Goal: Communication & Community: Answer question/provide support

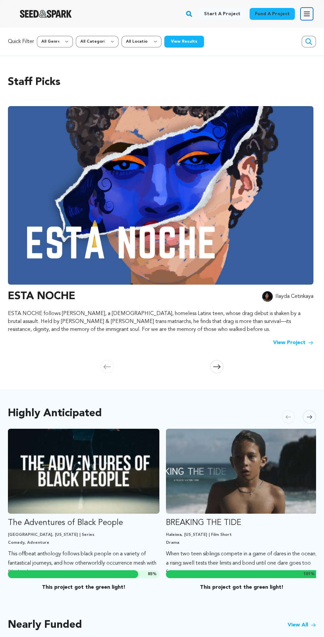
click at [308, 14] on icon "button" at bounding box center [306, 14] width 5 height 4
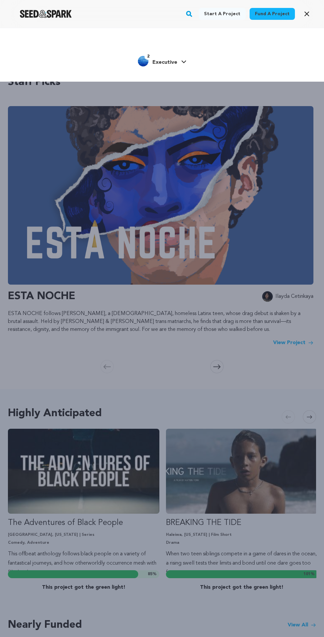
click at [196, 60] on div "2 Executive" at bounding box center [162, 62] width 284 height 14
click at [183, 62] on icon at bounding box center [183, 61] width 5 height 3
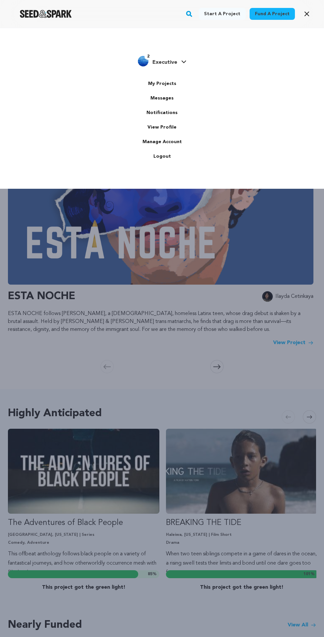
click at [181, 94] on link "Messages" at bounding box center [162, 98] width 74 height 15
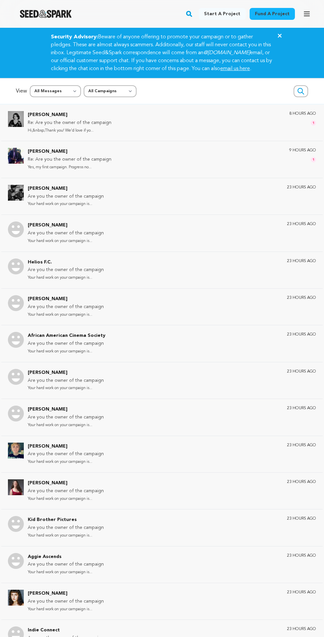
click at [271, 117] on div "Jamie Alvey Re: Are you the owner of the campaign Hi,&nbsp;Thank you! We’d love…" at bounding box center [162, 123] width 322 height 36
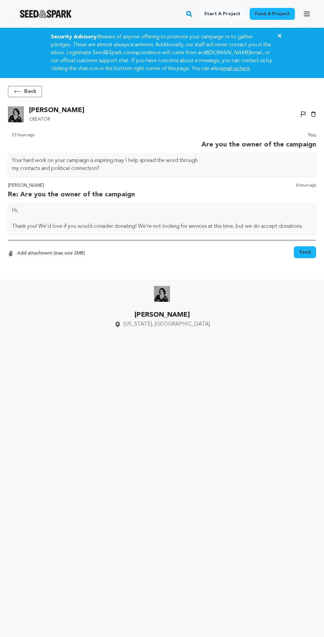
scroll to position [50, 0]
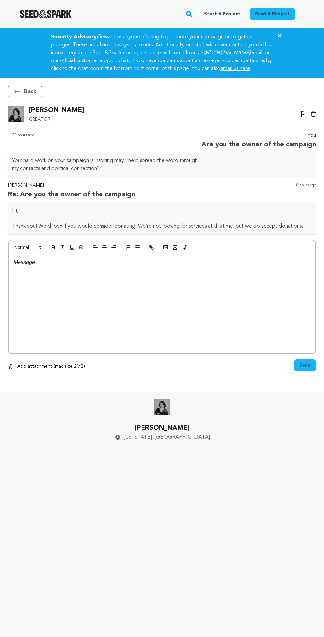
click at [215, 254] on div at bounding box center [162, 303] width 307 height 99
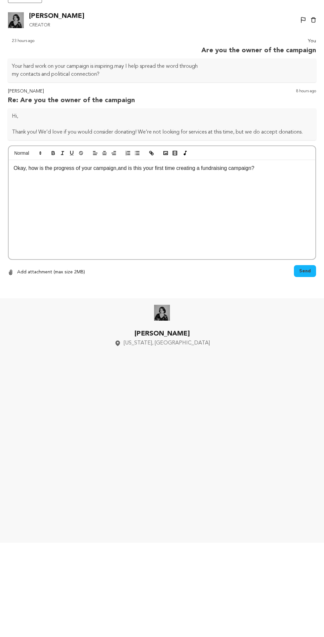
click at [310, 311] on div "Okay, how is the progress of your campaign,and is this your first time creating…" at bounding box center [162, 303] width 307 height 99
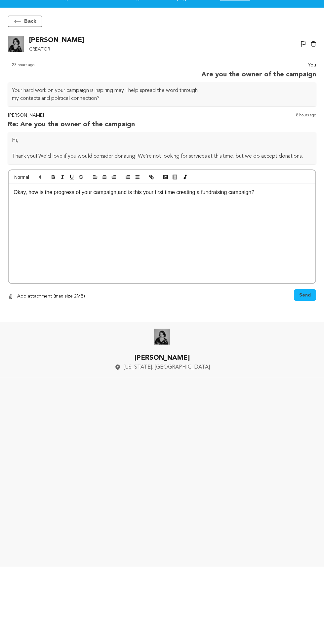
click at [306, 362] on span "Send" at bounding box center [305, 365] width 12 height 7
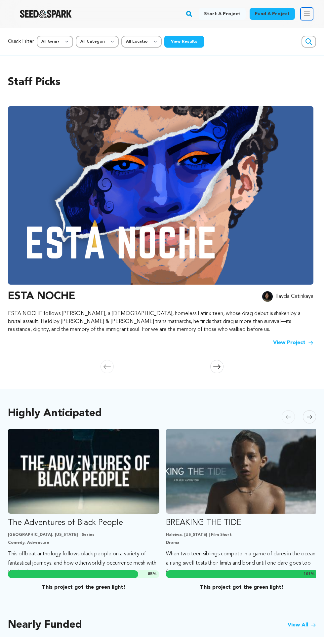
click at [306, 17] on icon "button" at bounding box center [307, 14] width 8 height 8
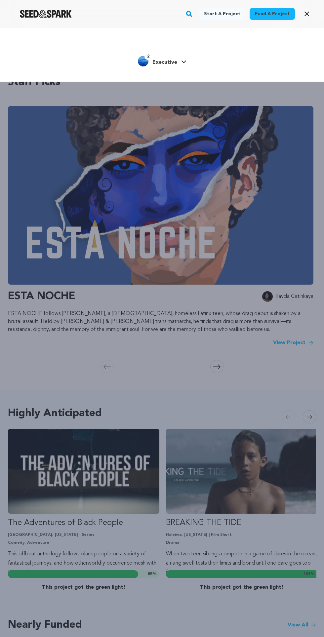
click at [185, 60] on icon at bounding box center [183, 61] width 5 height 3
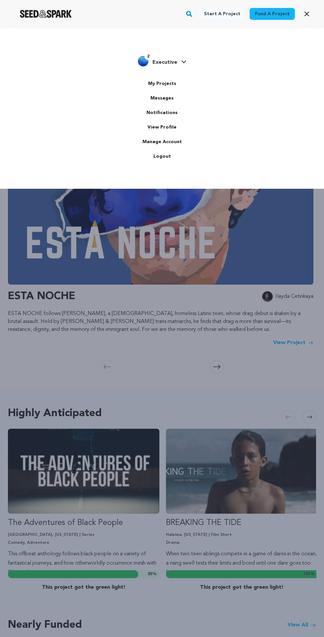
click at [165, 98] on link "Messages" at bounding box center [162, 98] width 74 height 15
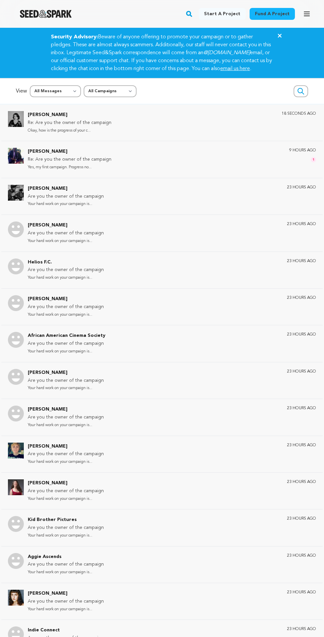
click at [239, 171] on div "[PERSON_NAME] Re: Are you the owner of the campaign Yes, my first campaign. Pro…" at bounding box center [172, 159] width 288 height 23
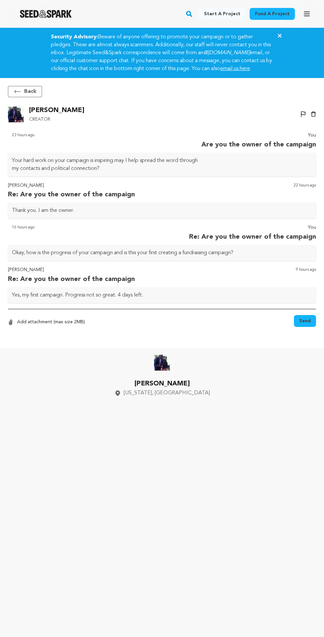
scroll to position [50, 0]
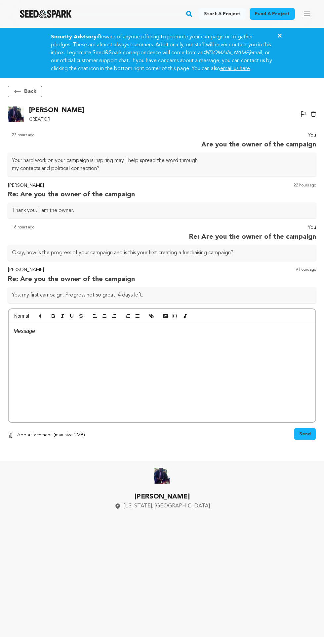
click at [232, 341] on div at bounding box center [162, 372] width 307 height 99
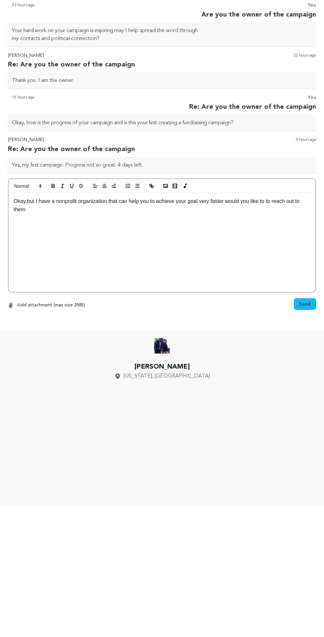
click at [303, 431] on span "Send" at bounding box center [305, 434] width 12 height 7
